Goal: Task Accomplishment & Management: Use online tool/utility

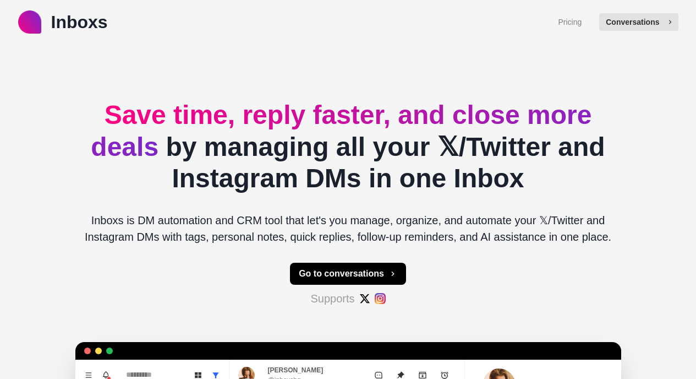
click at [660, 15] on button "Conversations" at bounding box center [638, 22] width 79 height 18
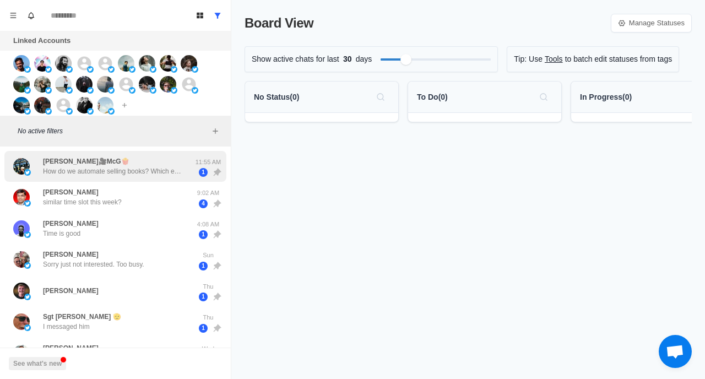
click at [121, 173] on p "How do we automate selling books? Which email list are you referring to?" at bounding box center [114, 171] width 143 height 10
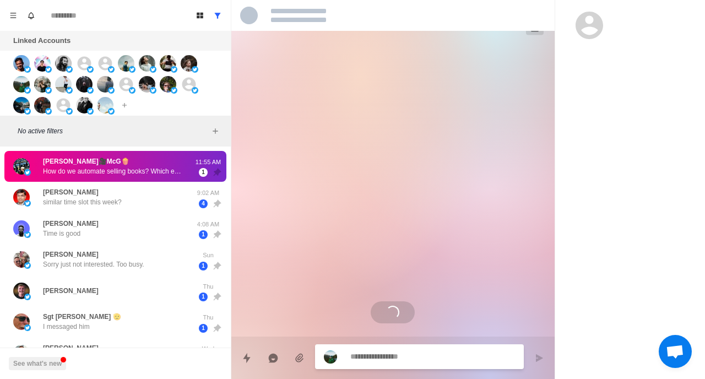
click at [121, 173] on p "How do we automate selling books? Which email list are you referring to?" at bounding box center [114, 171] width 143 height 10
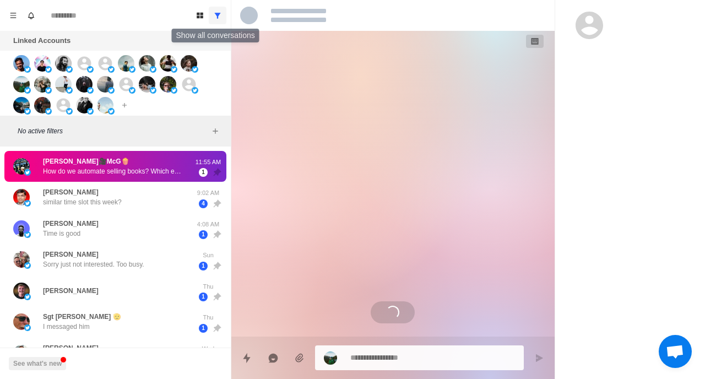
click at [219, 16] on icon "Show all conversations" at bounding box center [218, 16] width 8 height 8
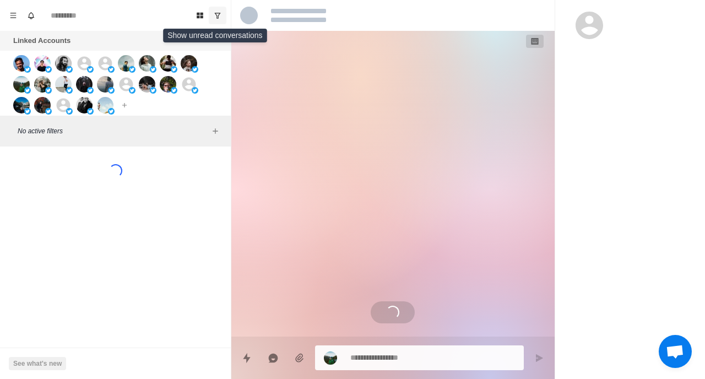
scroll to position [158, 0]
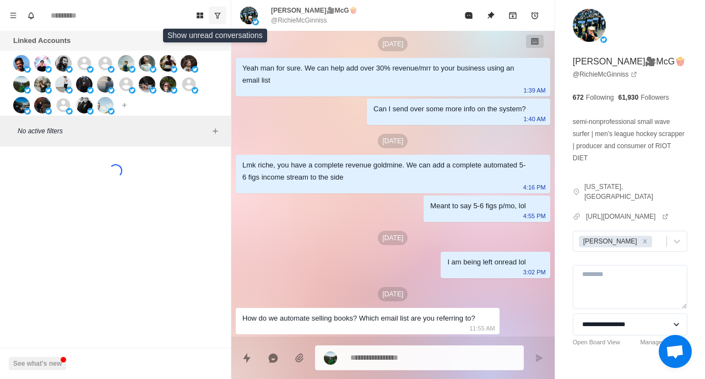
click at [224, 15] on button "Show unread conversations" at bounding box center [218, 16] width 18 height 18
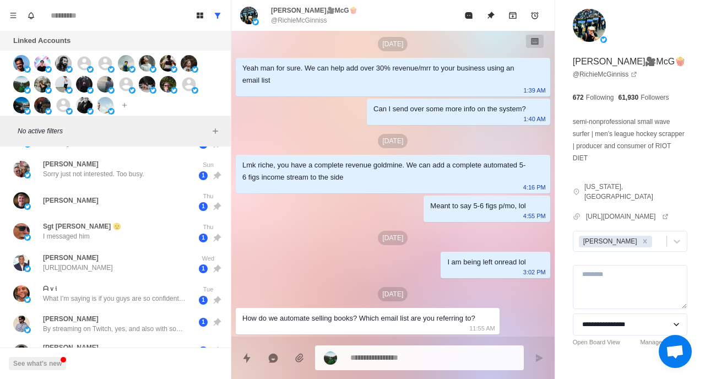
scroll to position [0, 0]
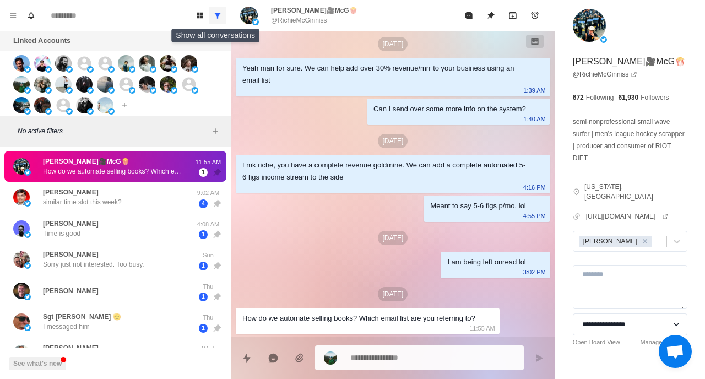
click at [216, 7] on button "Show all conversations" at bounding box center [218, 16] width 18 height 18
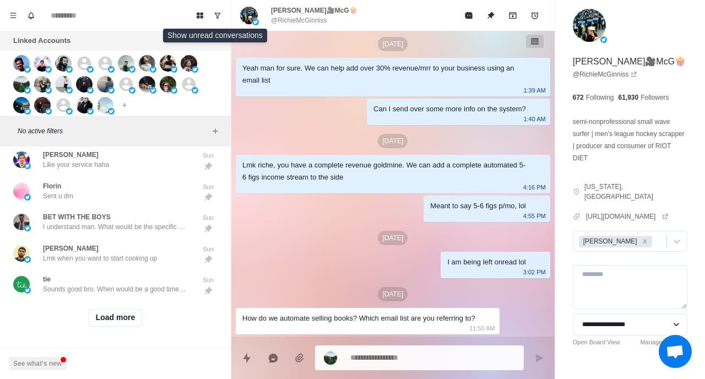
scroll to position [481, 0]
click at [96, 316] on button "Load more" at bounding box center [116, 318] width 54 height 18
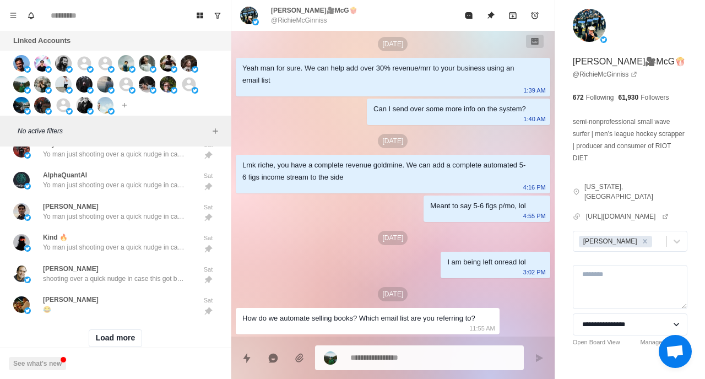
scroll to position [1103, 0]
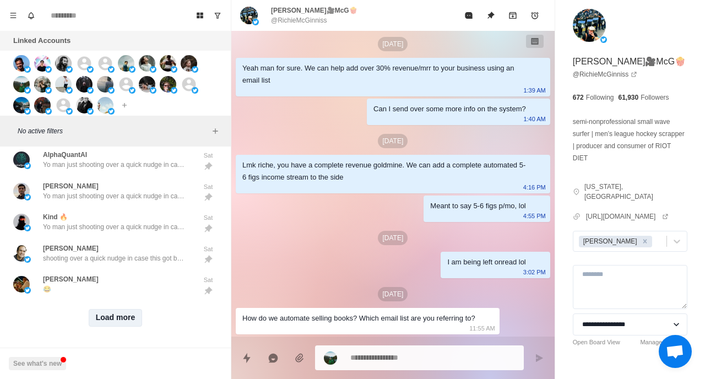
click at [108, 314] on button "Load more" at bounding box center [116, 318] width 54 height 18
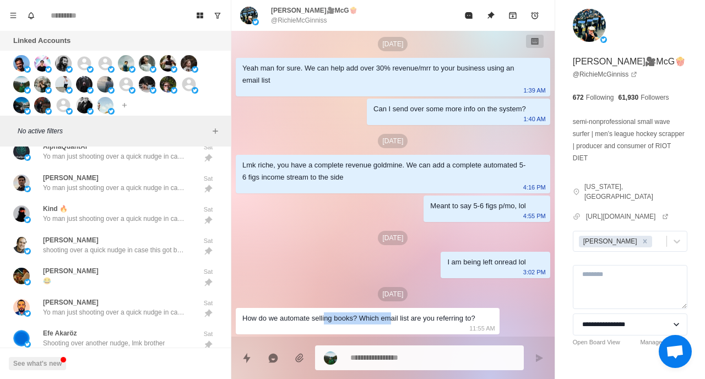
drag, startPoint x: 328, startPoint y: 318, endPoint x: 395, endPoint y: 314, distance: 67.3
click at [395, 314] on div "How do we automate selling books? Which email list are you referring to?" at bounding box center [358, 318] width 233 height 12
click at [381, 314] on div "How do we automate selling books? Which email list are you referring to?" at bounding box center [358, 318] width 233 height 12
click at [358, 317] on div "How do we automate selling books? Which email list are you referring to?" at bounding box center [358, 318] width 233 height 12
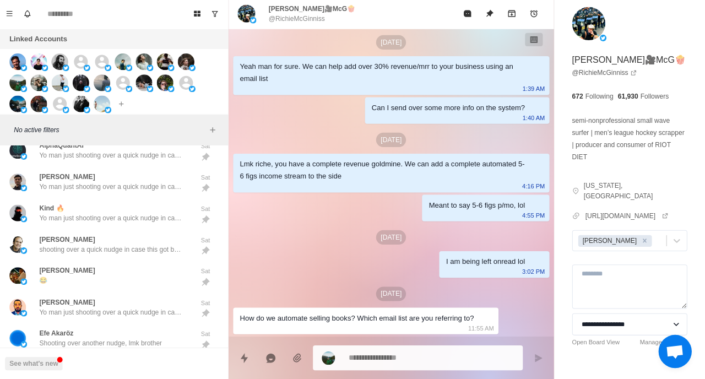
scroll to position [0, 0]
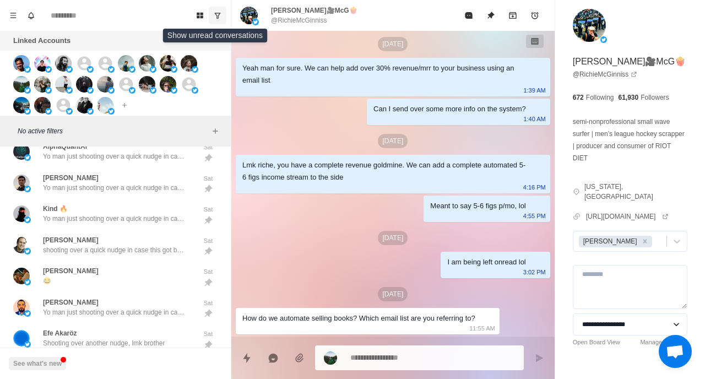
click at [220, 22] on button "Show unread conversations" at bounding box center [218, 16] width 18 height 18
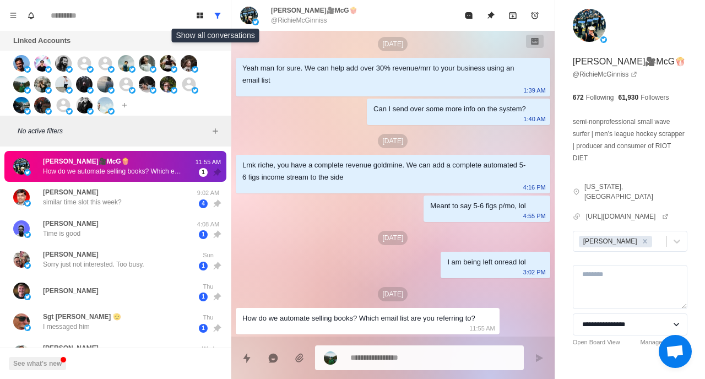
type textarea "*"
